Goal: Use online tool/utility: Utilize a website feature to perform a specific function

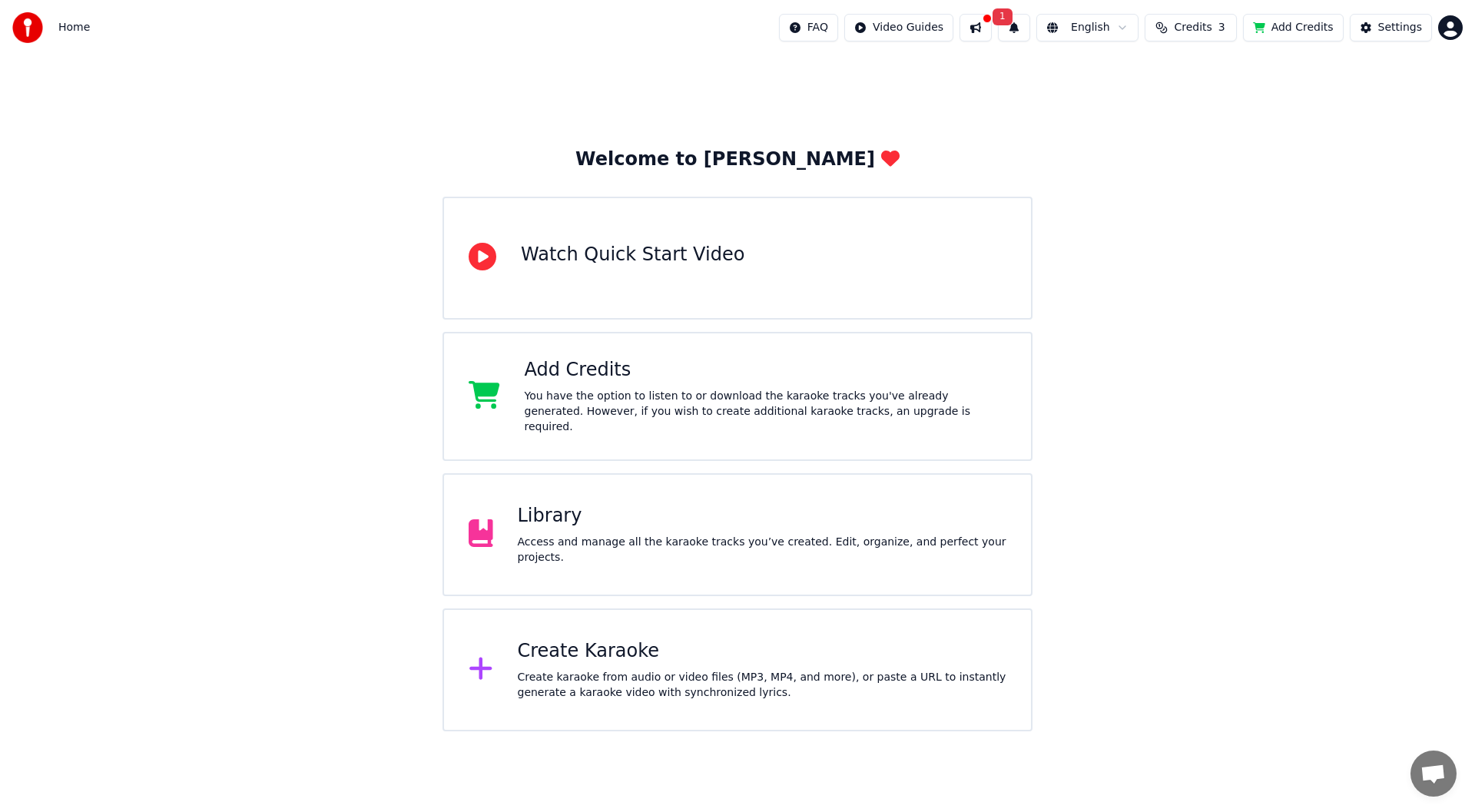
click at [571, 653] on div "Create Karaoke" at bounding box center [763, 651] width 489 height 24
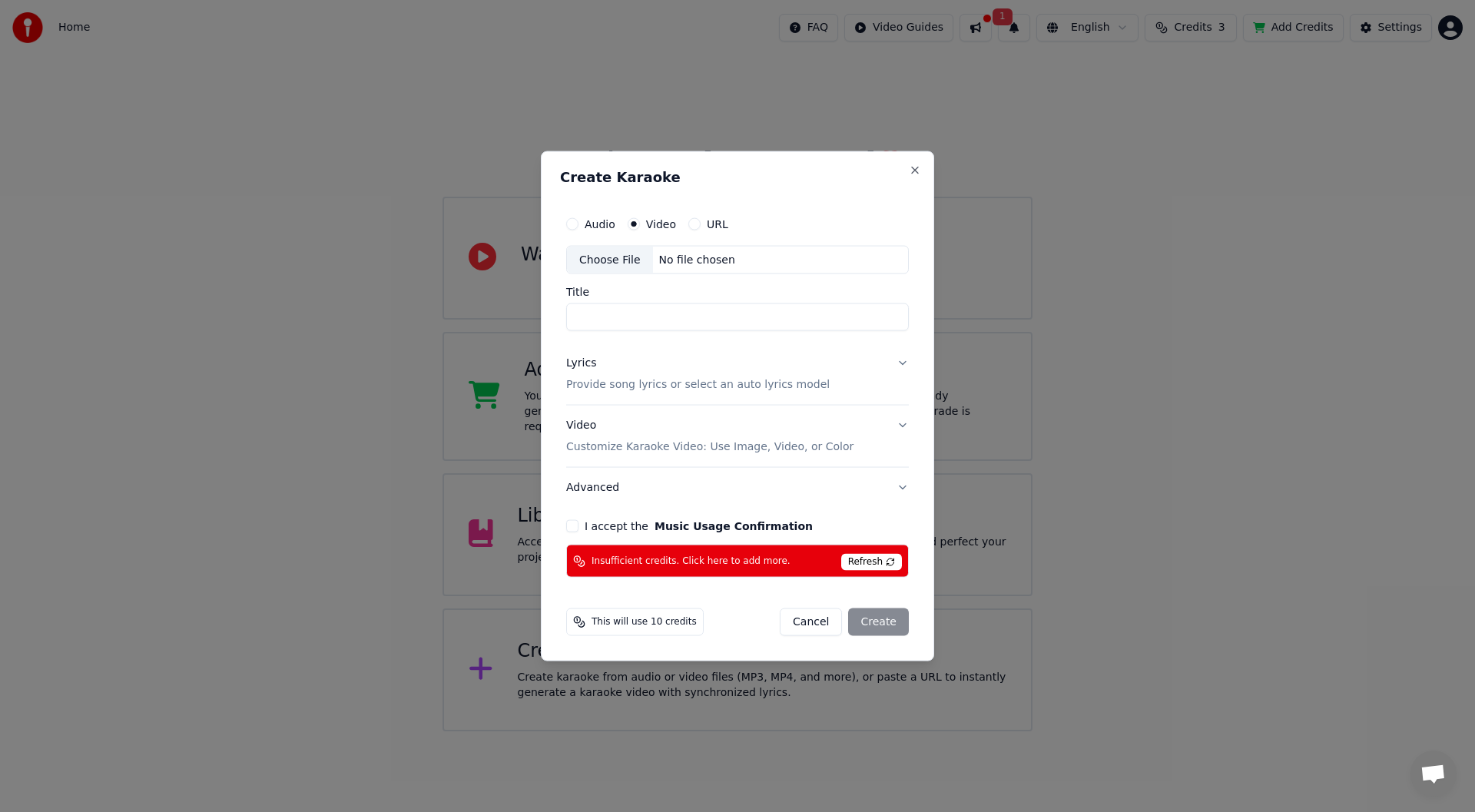
click at [605, 258] on div "Choose File" at bounding box center [610, 259] width 86 height 28
click at [871, 560] on span "Refresh" at bounding box center [872, 561] width 61 height 17
click at [684, 558] on span "Insufficient credits. Click here to add more." at bounding box center [690, 560] width 199 height 12
drag, startPoint x: 622, startPoint y: 139, endPoint x: 749, endPoint y: 185, distance: 135.1
click at [922, 168] on div "Create Karaoke Audio Video URL Choose File No file chosen Title Lyrics Provide …" at bounding box center [738, 406] width 394 height 511
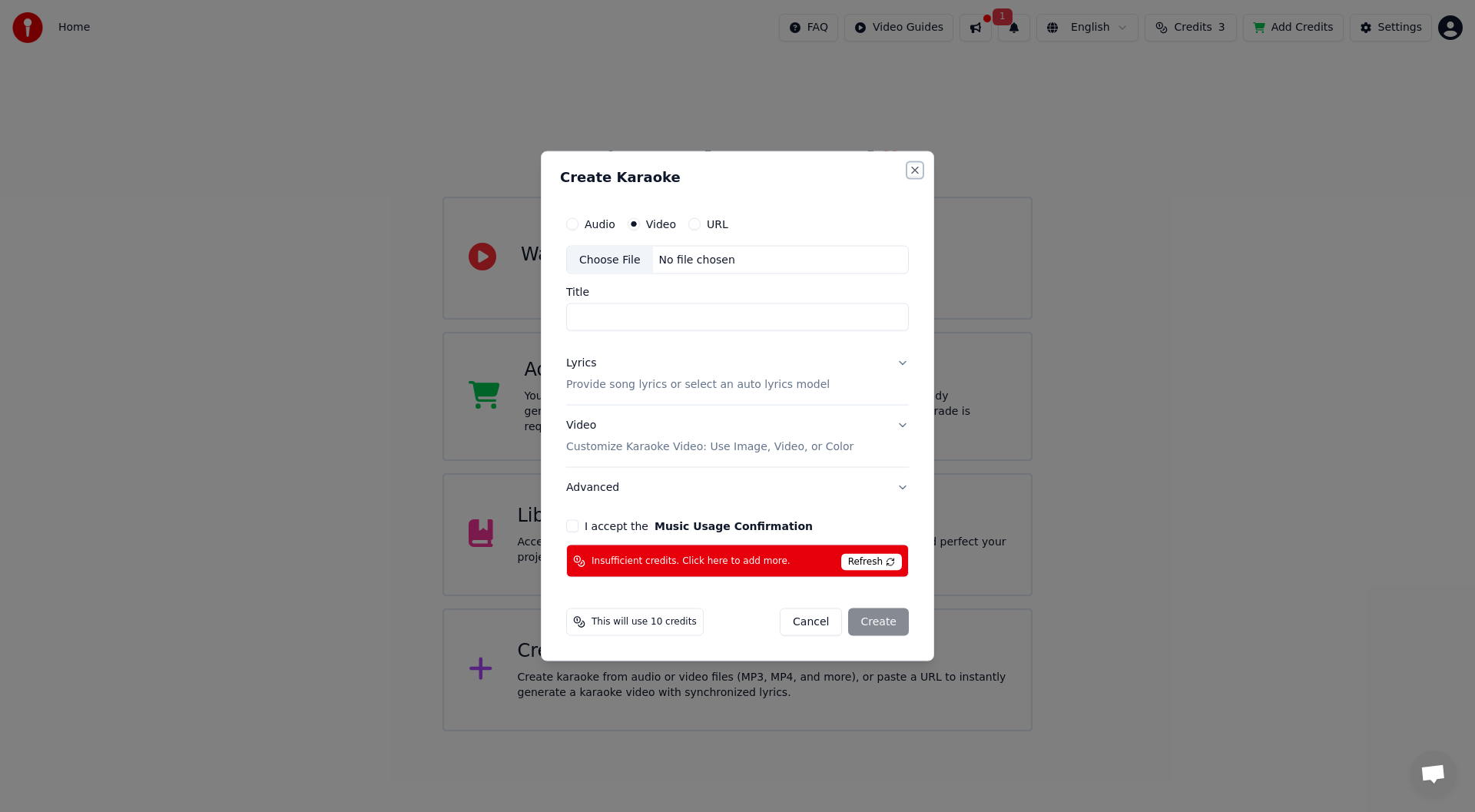
click at [914, 172] on button "Close" at bounding box center [915, 170] width 12 height 12
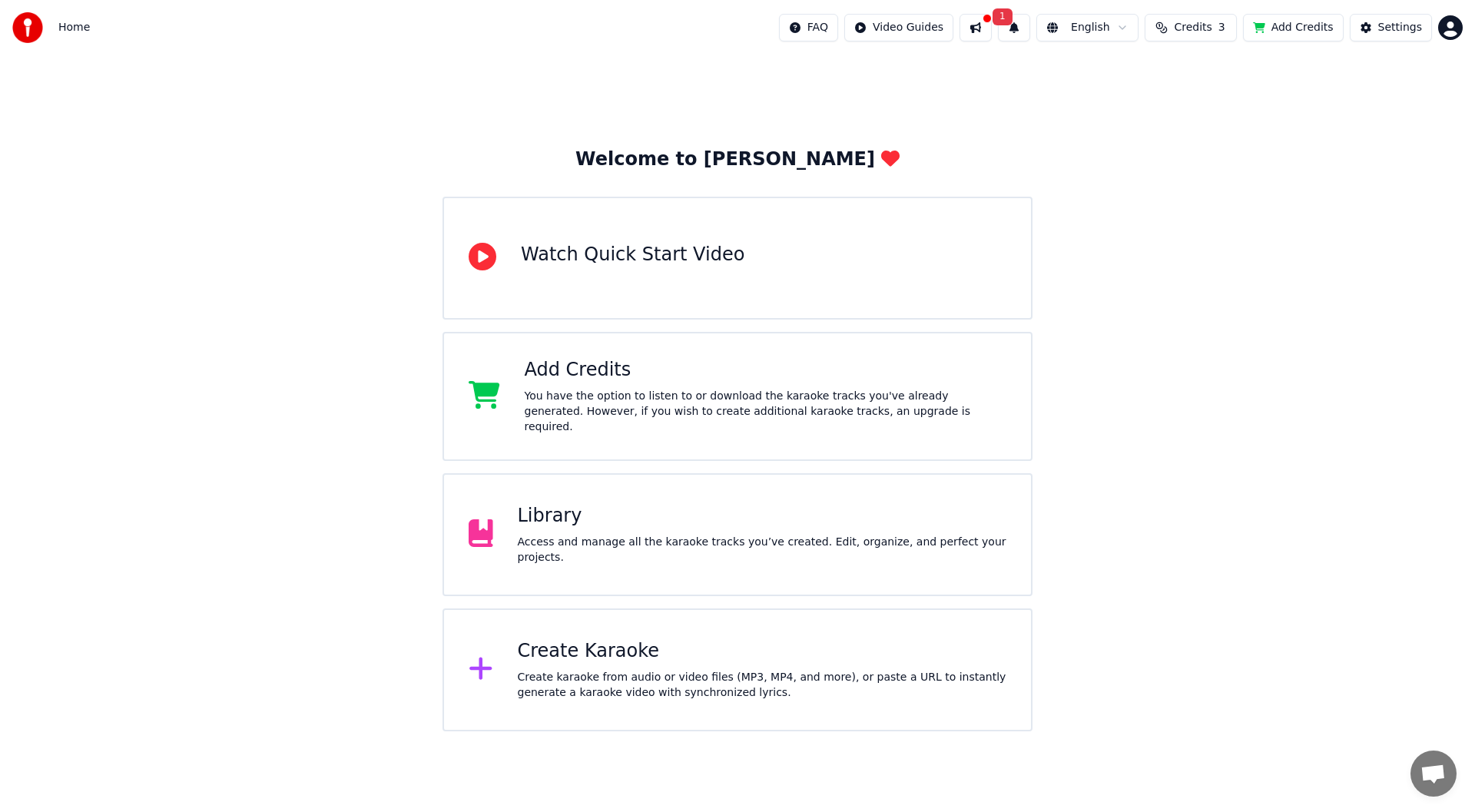
click at [989, 19] on button at bounding box center [975, 28] width 32 height 28
